Goal: Task Accomplishment & Management: Manage account settings

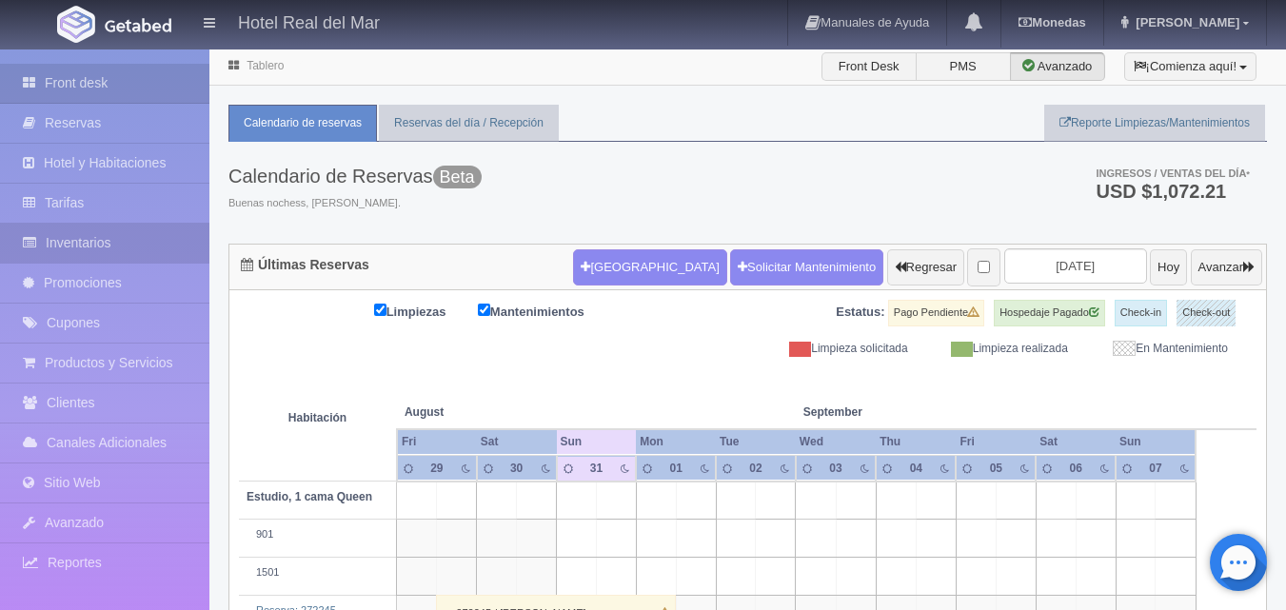
click at [94, 237] on link "Inventarios" at bounding box center [104, 243] width 209 height 39
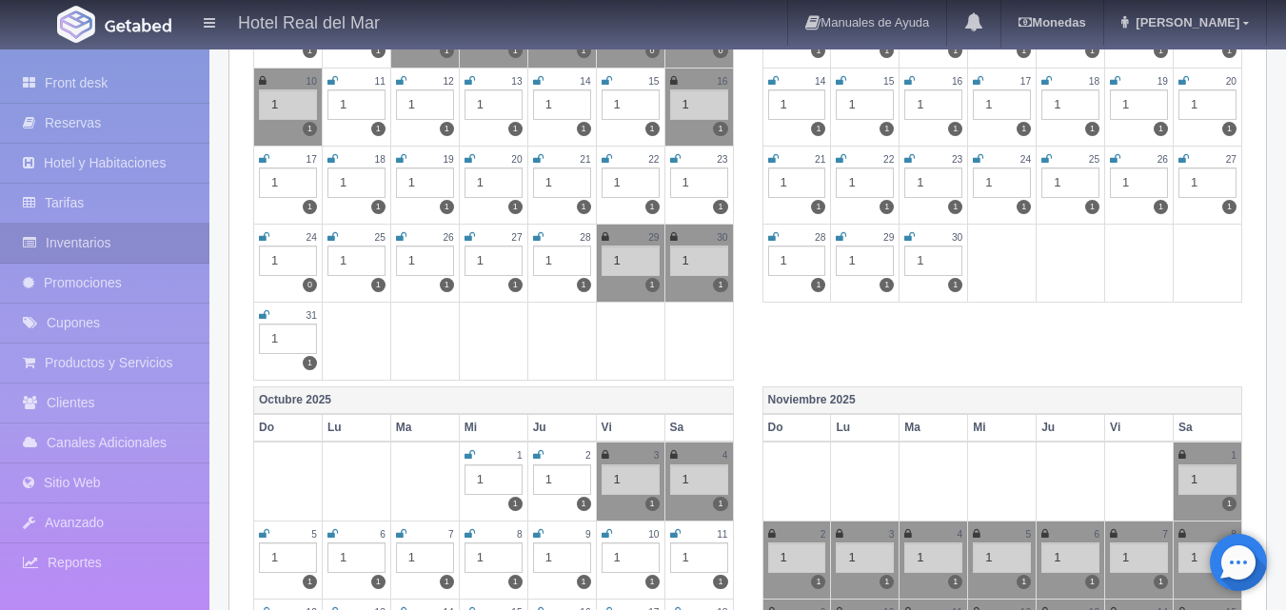
scroll to position [476, 0]
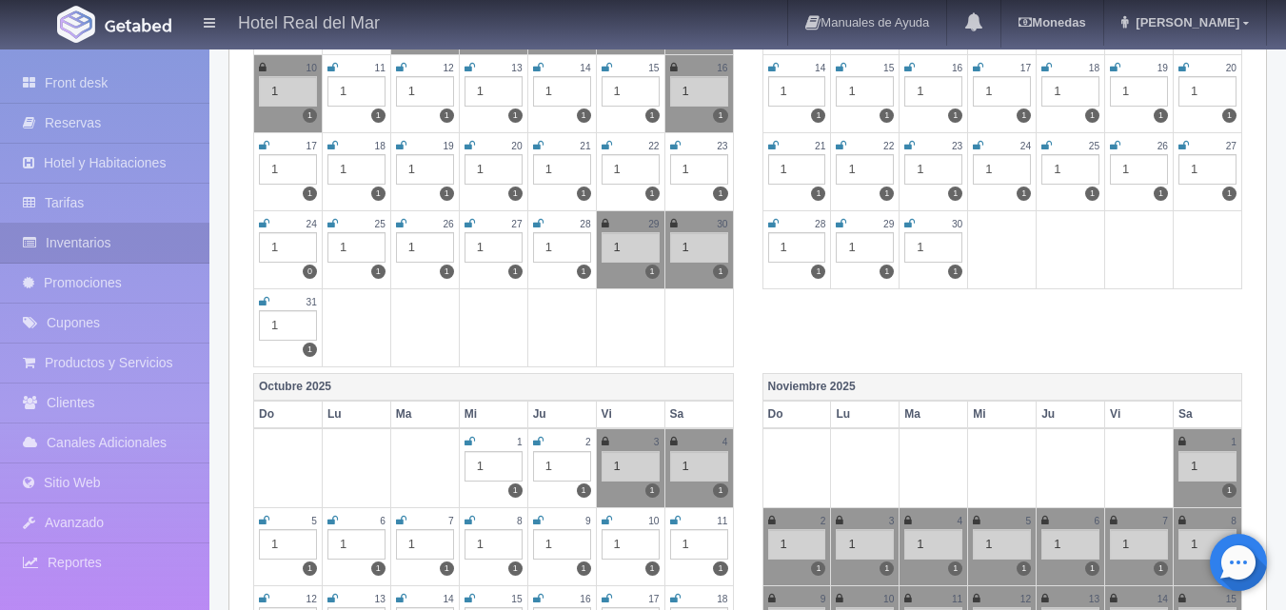
click at [263, 303] on icon at bounding box center [264, 301] width 10 height 11
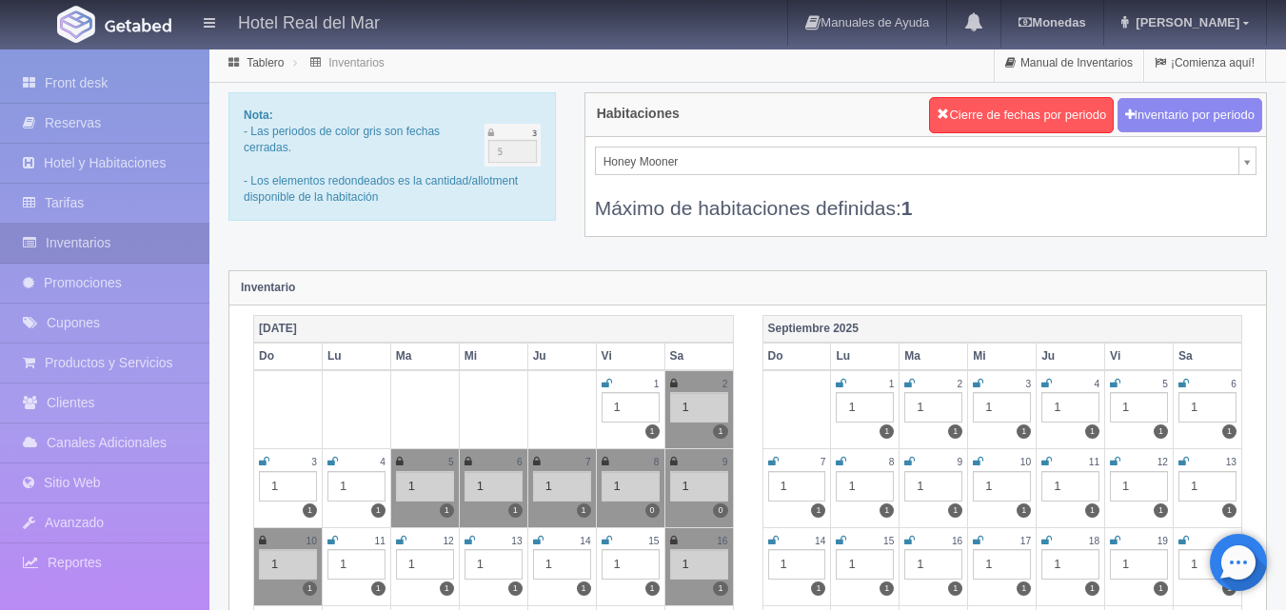
scroll to position [0, 0]
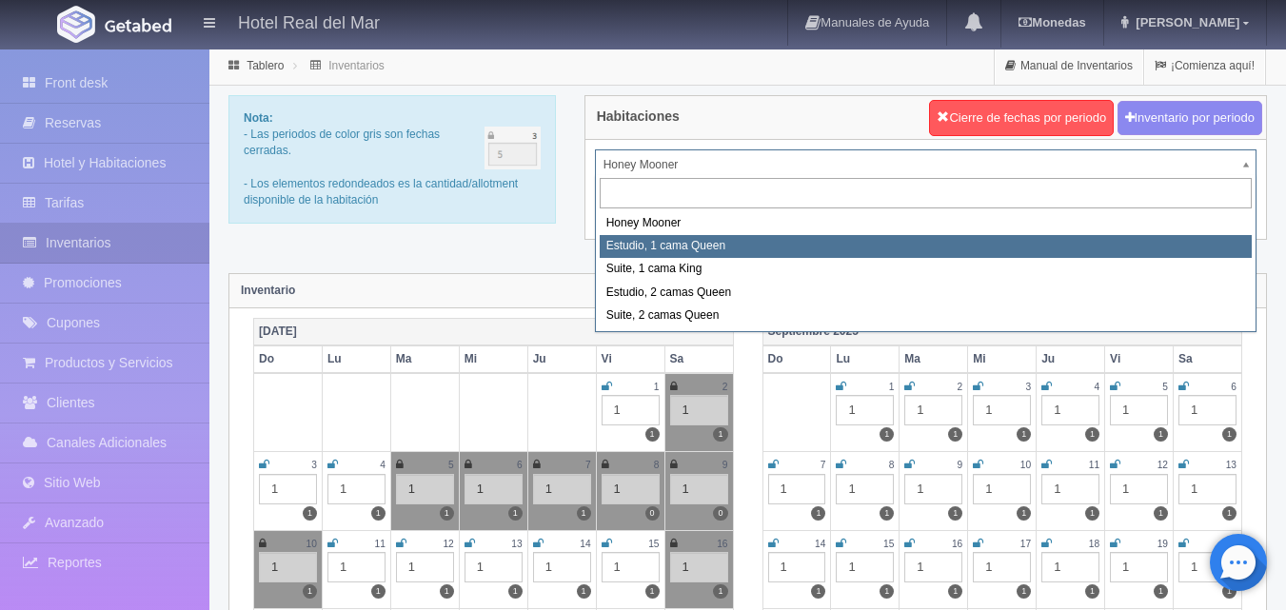
select select "2268"
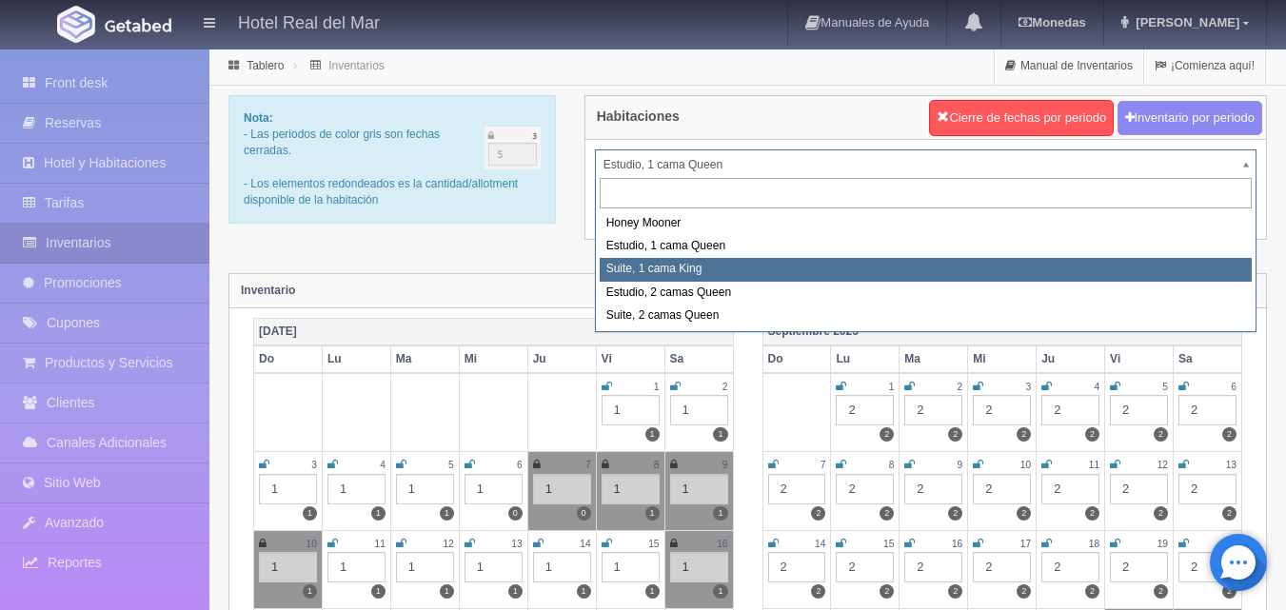
select select "2269"
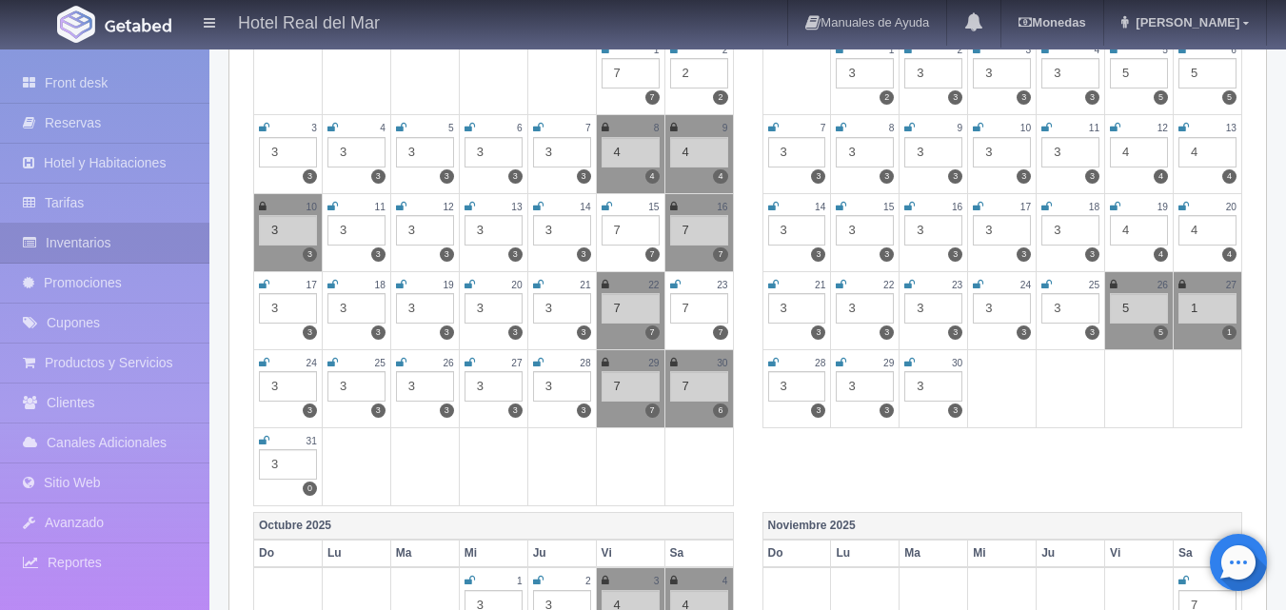
scroll to position [381, 0]
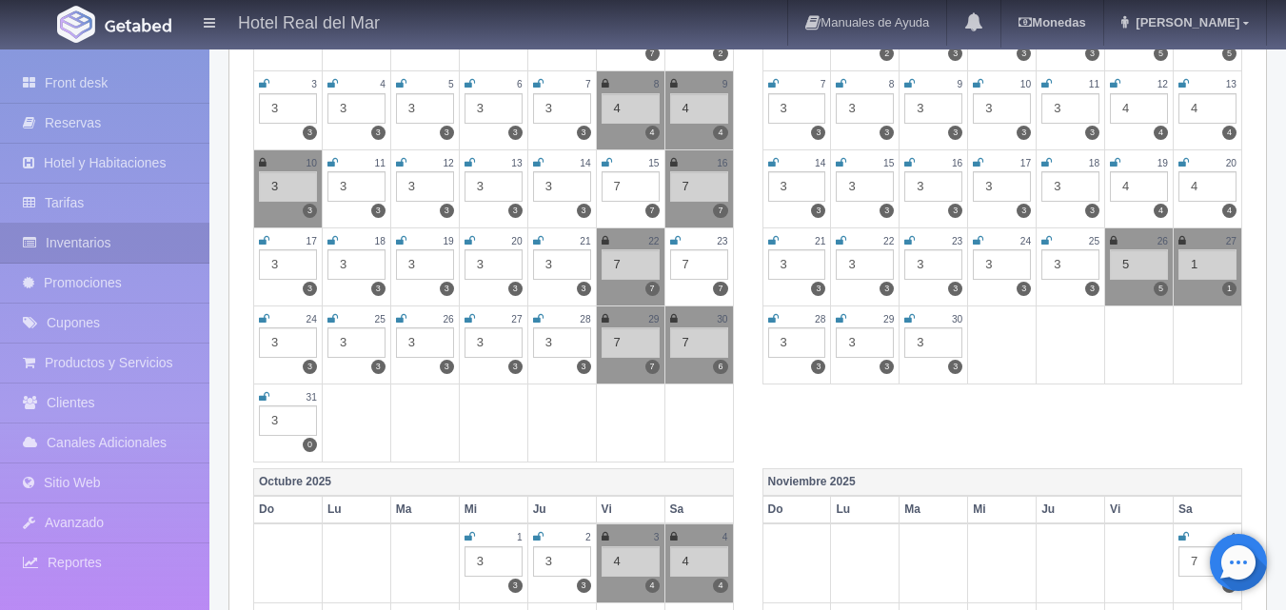
click at [265, 391] on icon at bounding box center [264, 396] width 10 height 11
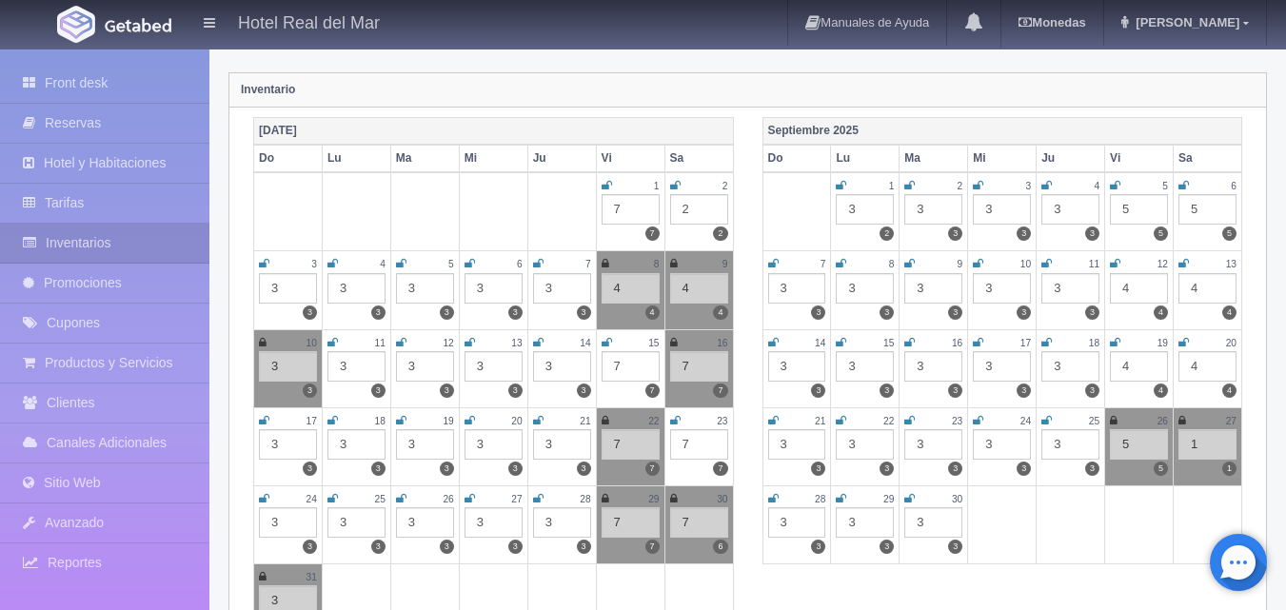
scroll to position [0, 0]
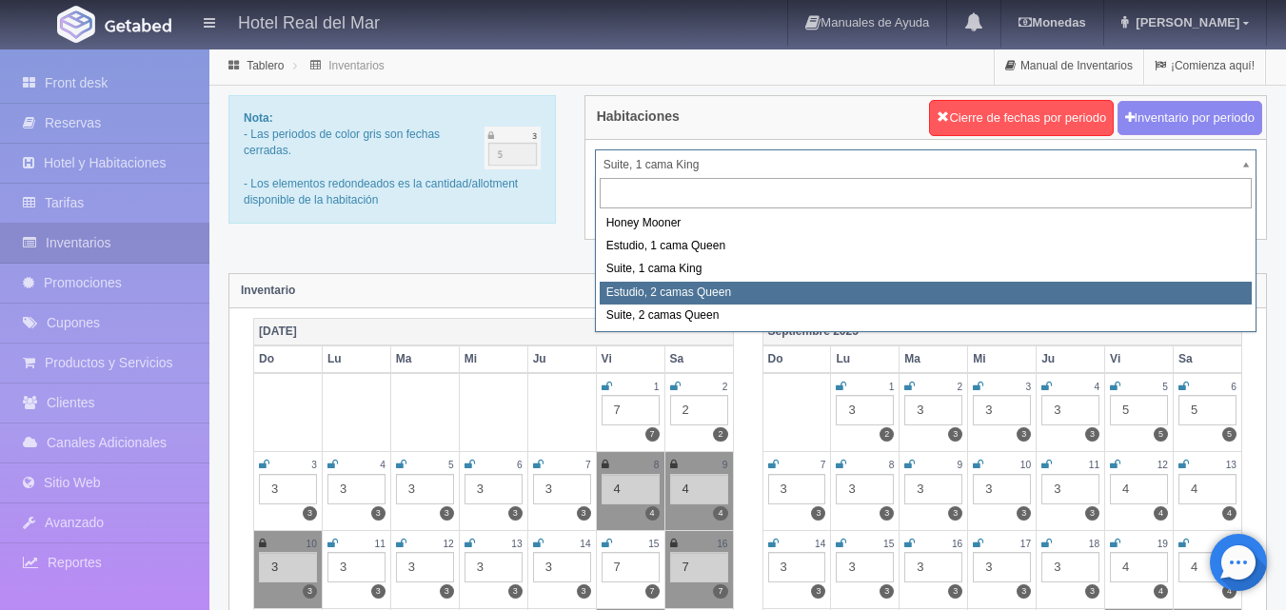
select select "2270"
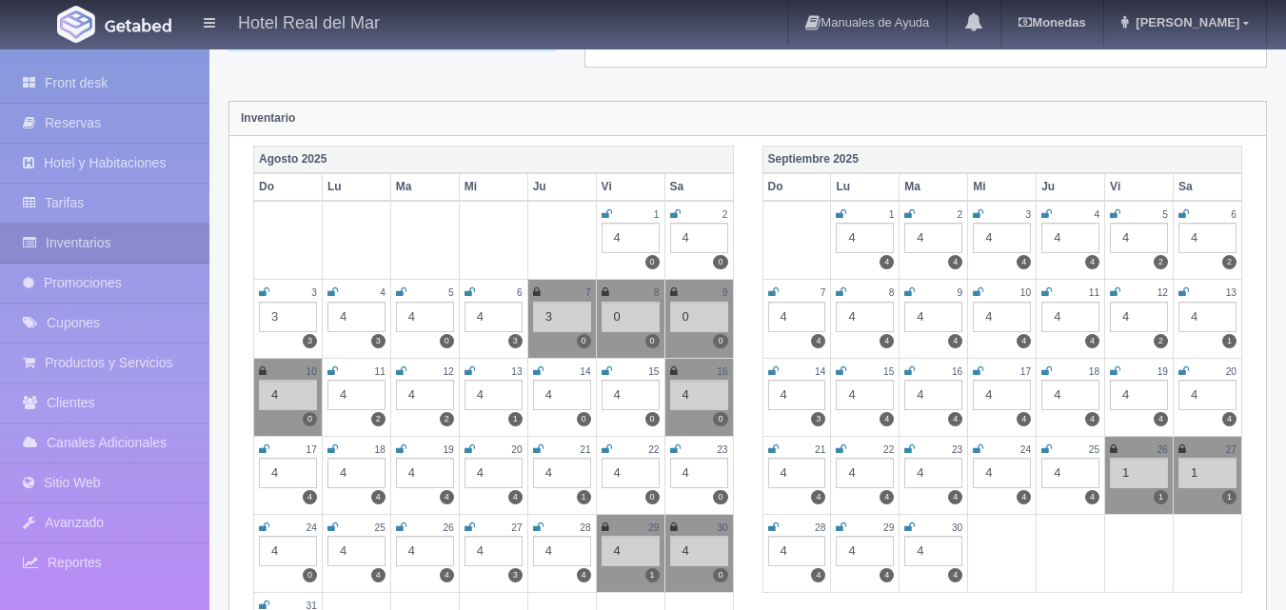
scroll to position [381, 0]
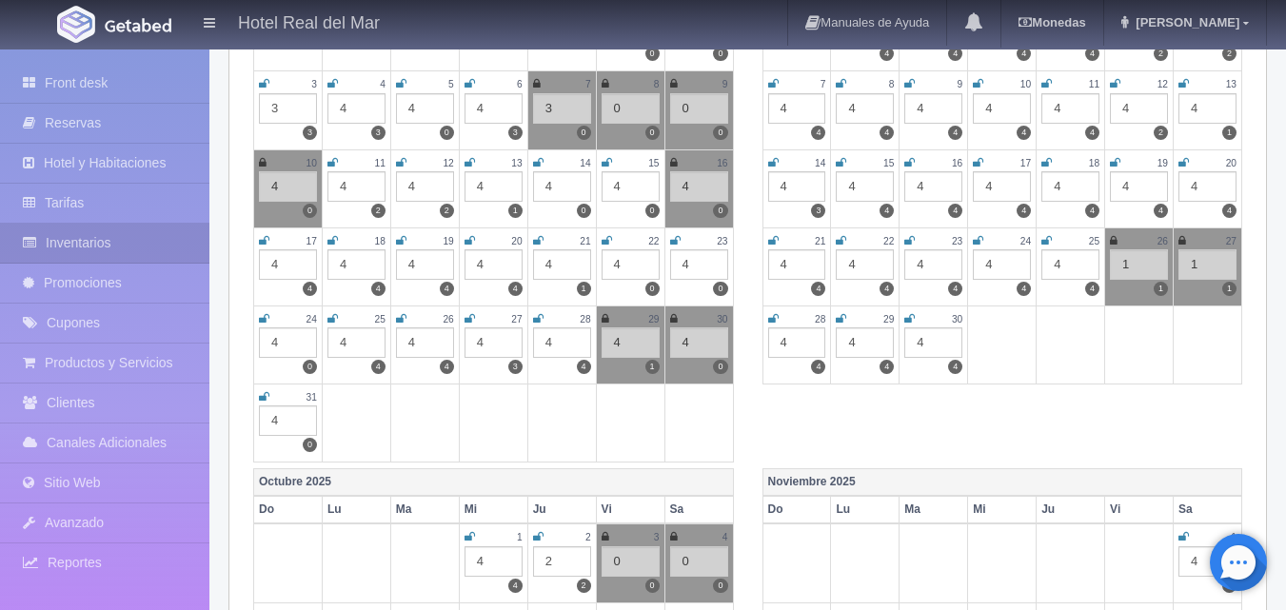
click at [264, 400] on icon at bounding box center [264, 396] width 10 height 11
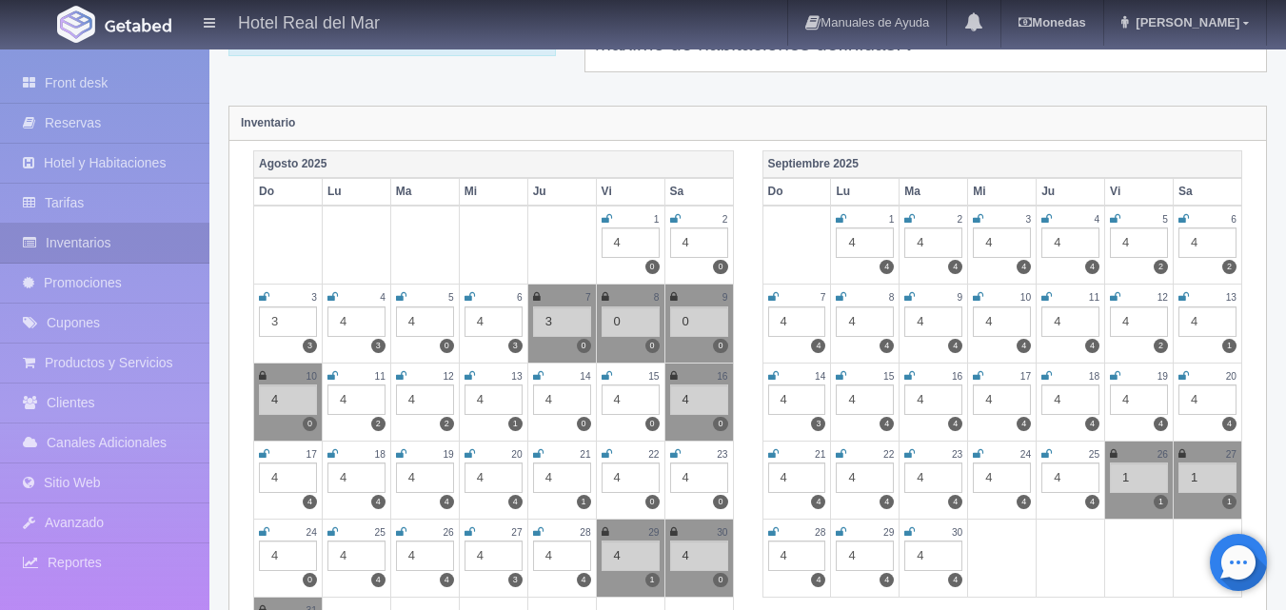
scroll to position [0, 0]
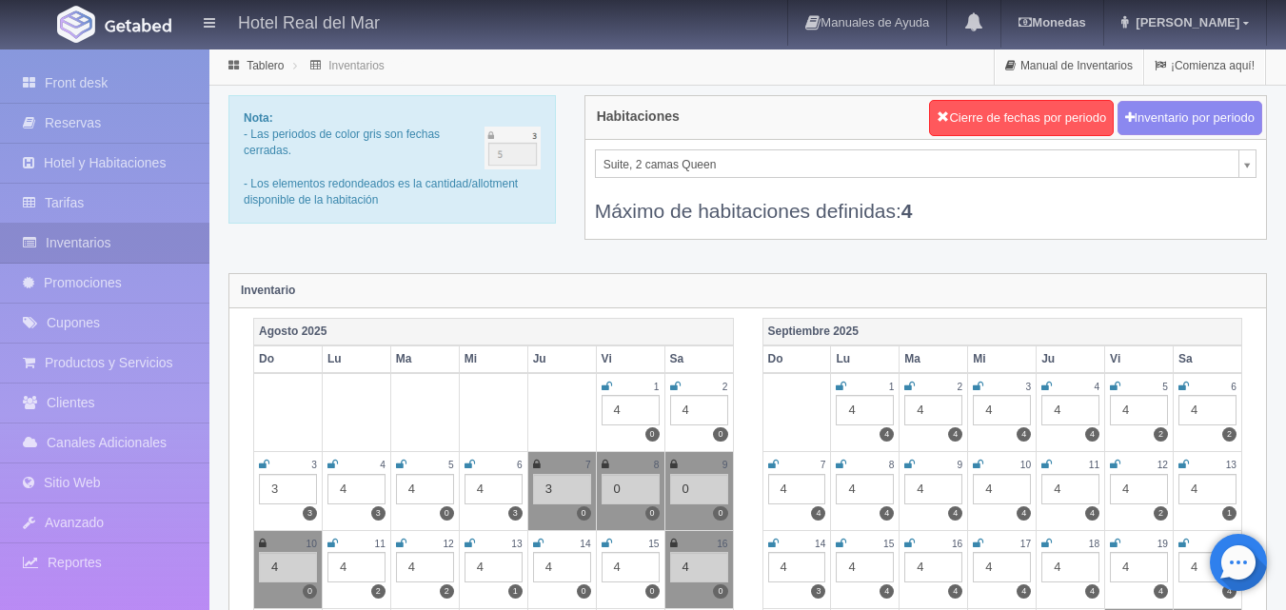
select select "2271"
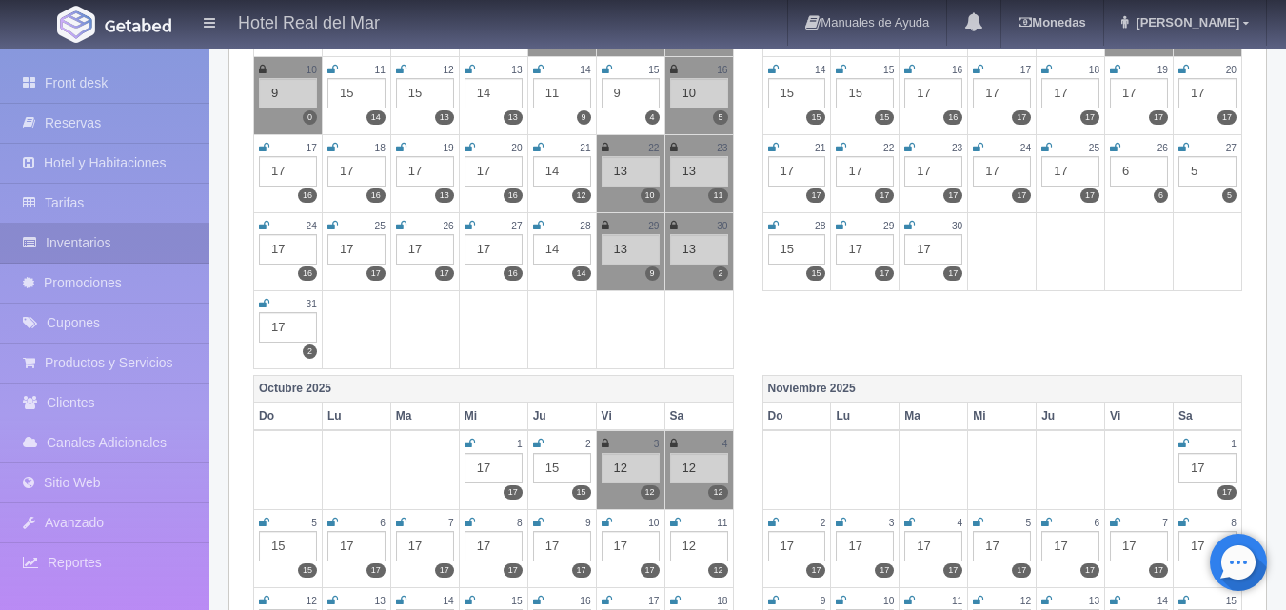
scroll to position [476, 0]
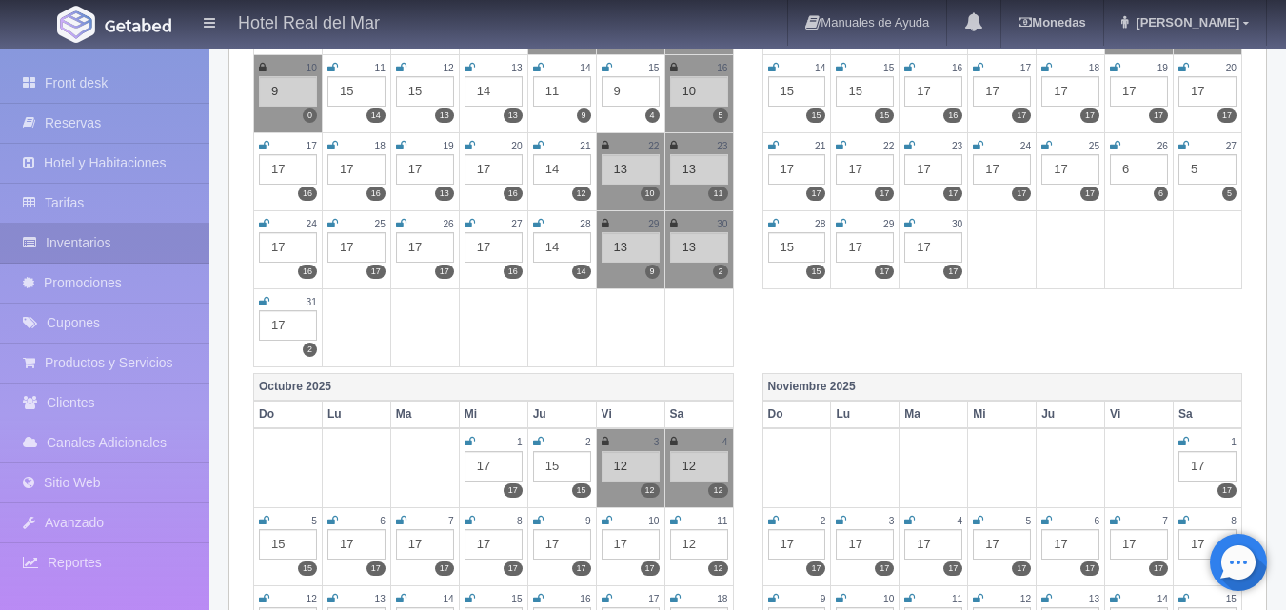
click at [265, 299] on icon at bounding box center [264, 301] width 10 height 11
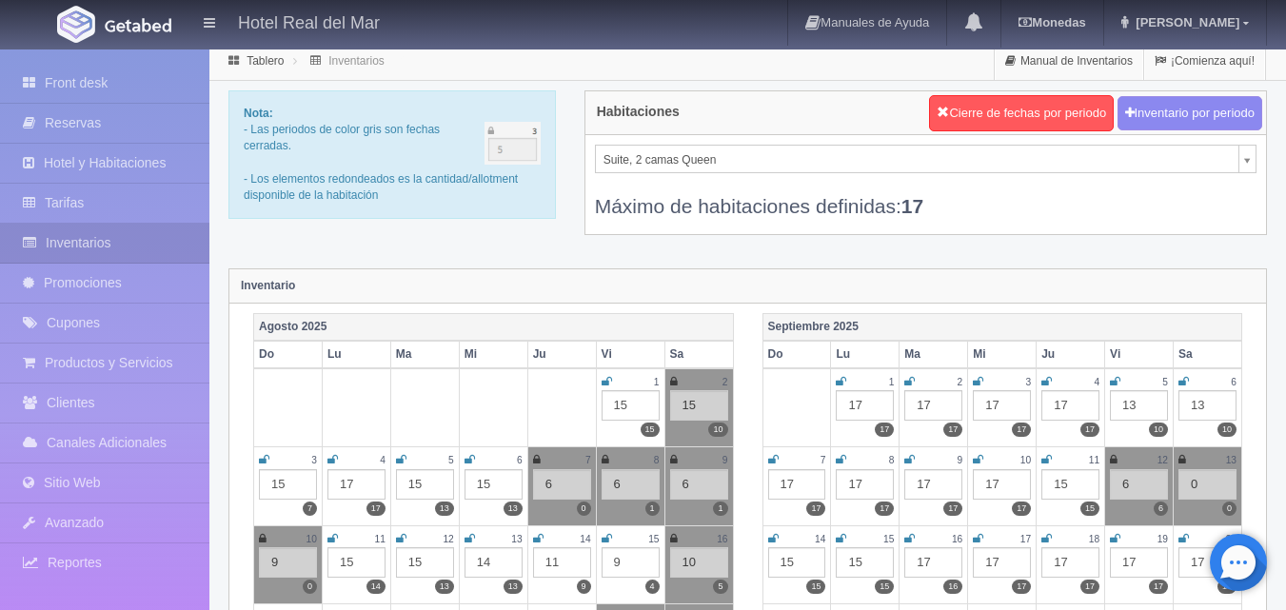
scroll to position [0, 0]
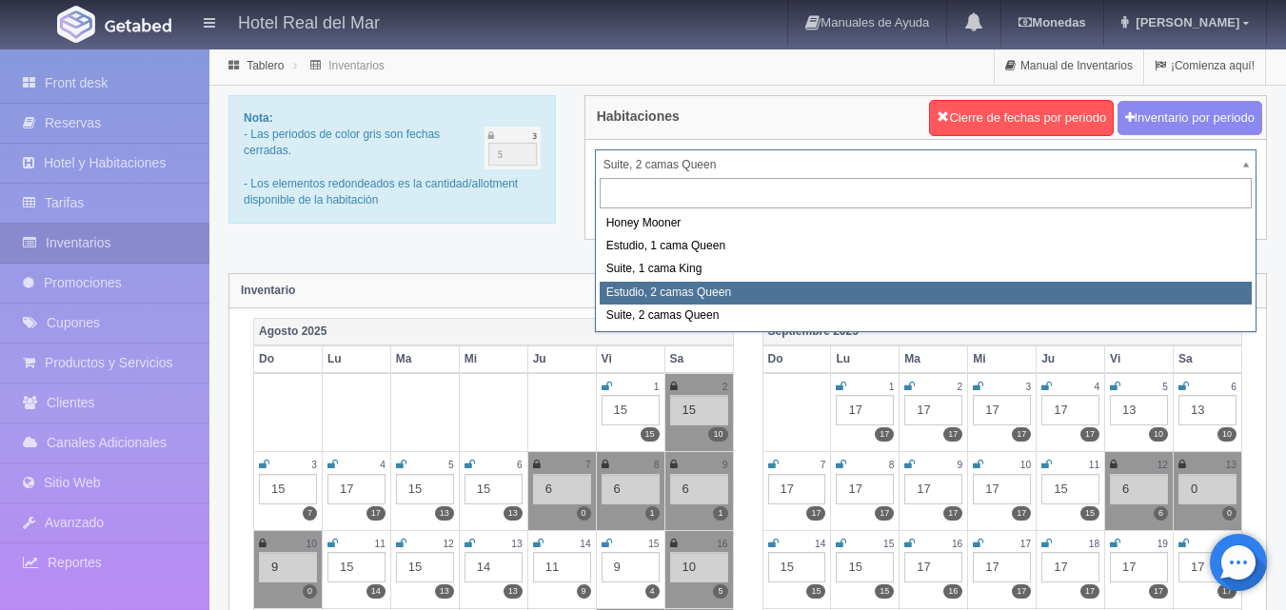
select select "2270"
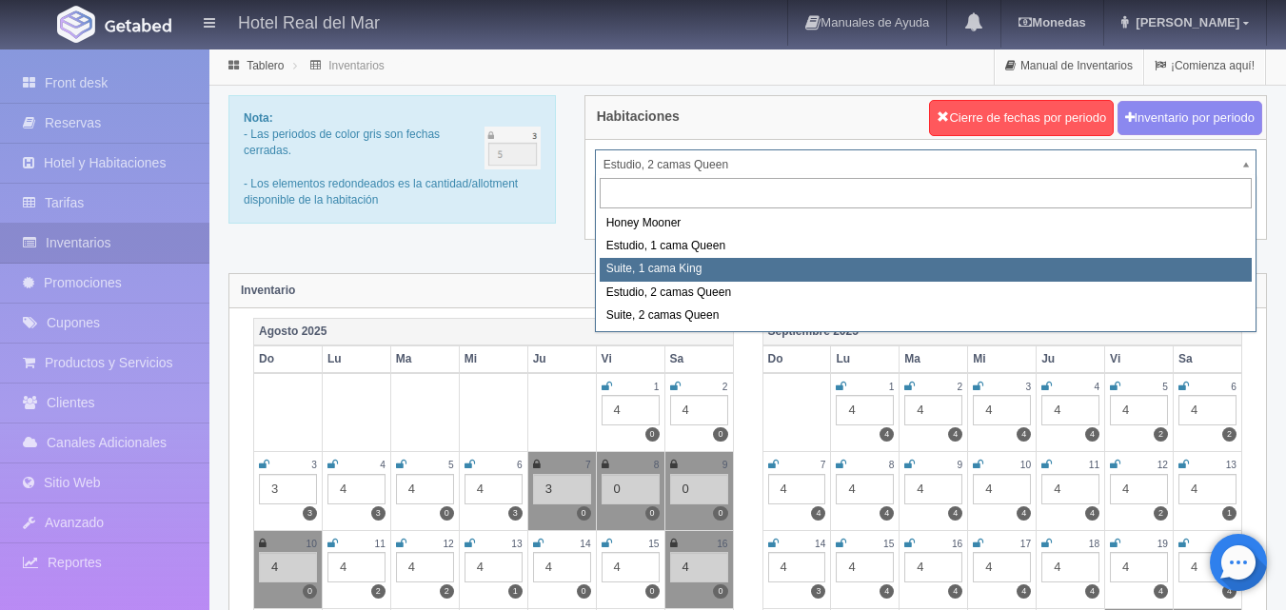
select select "2269"
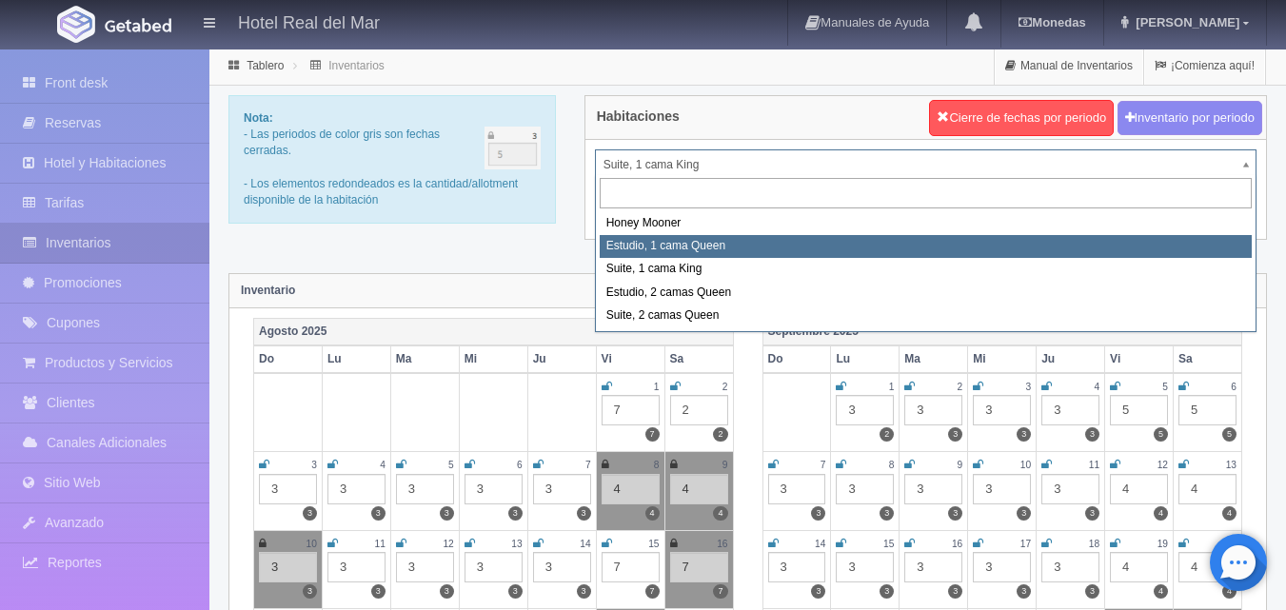
select select "2268"
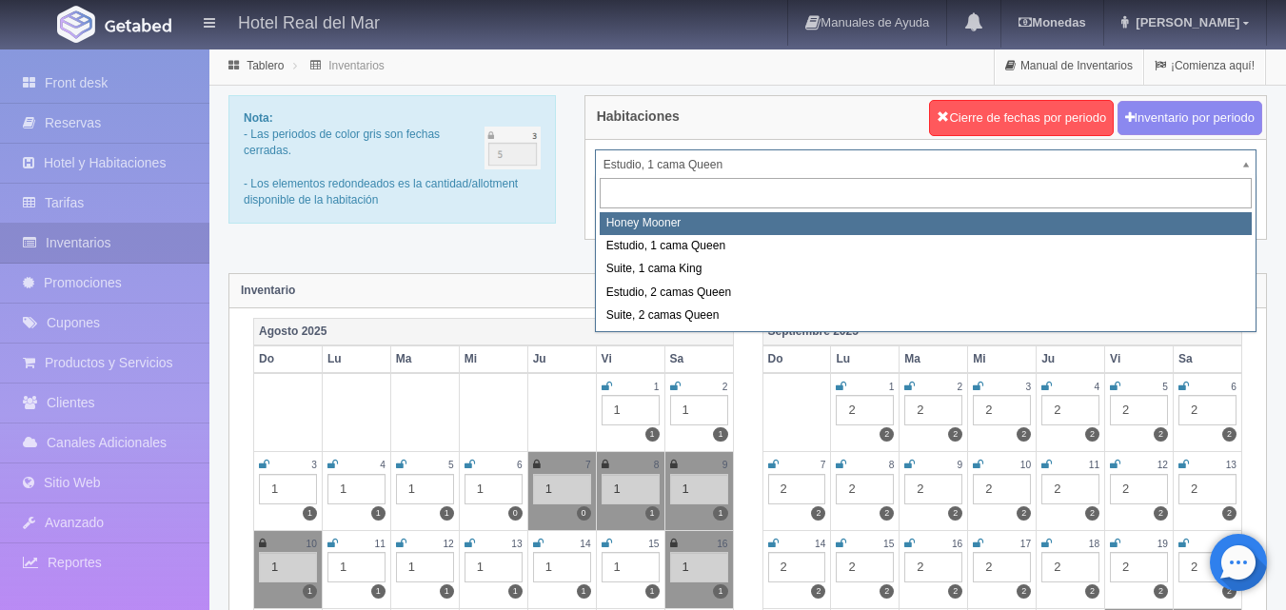
select select "2267"
